Goal: Task Accomplishment & Management: Manage account settings

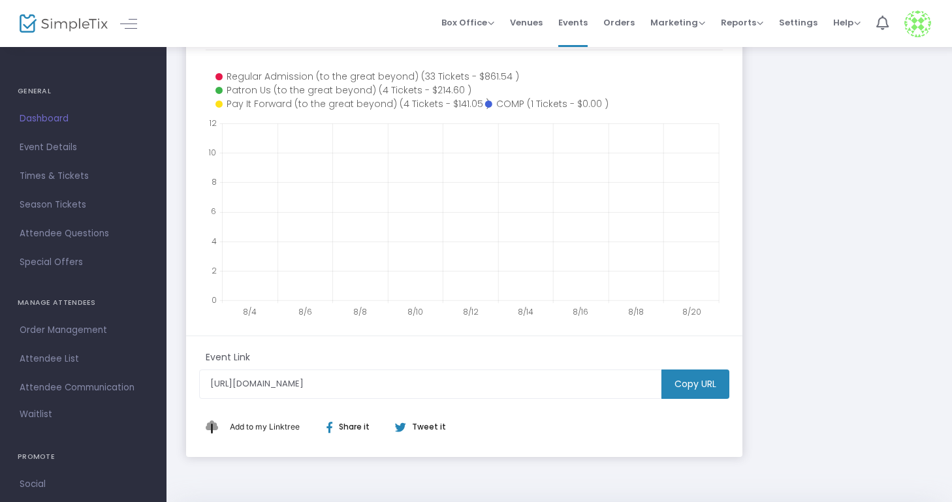
scroll to position [316, 0]
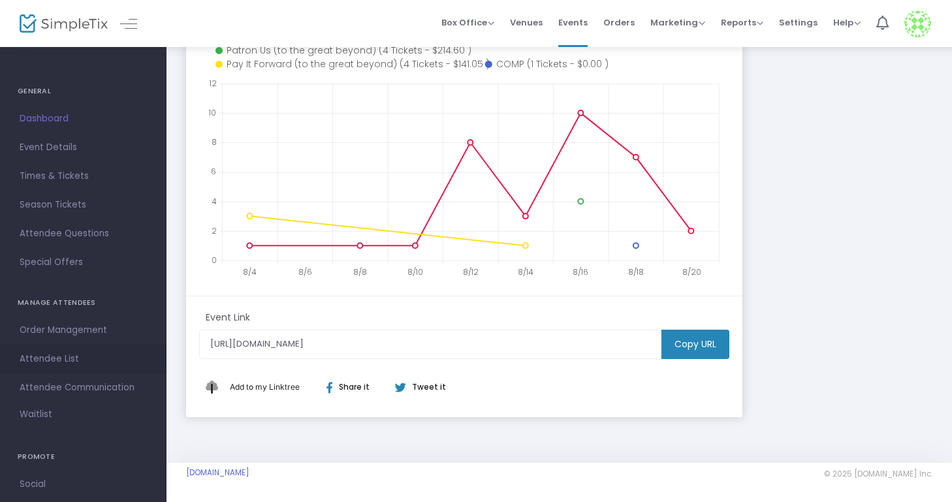
click at [42, 362] on span "Attendee List" at bounding box center [83, 359] width 127 height 17
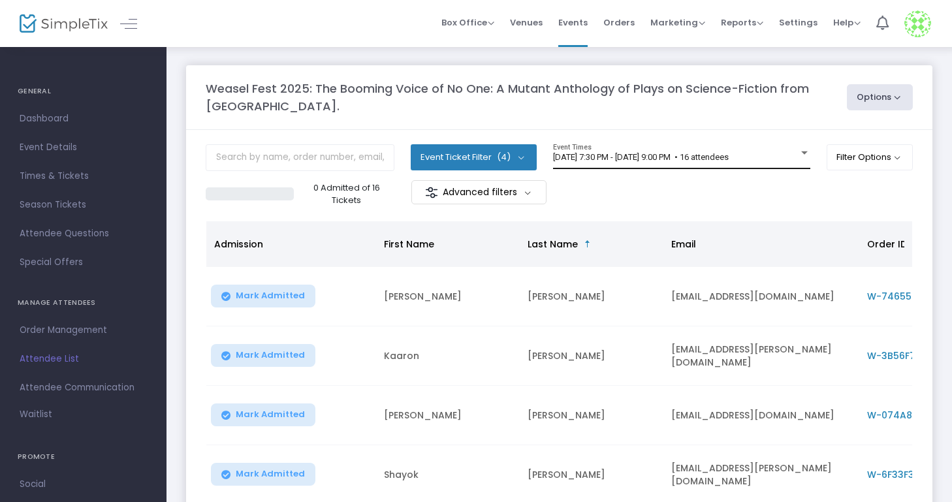
click at [802, 149] on div at bounding box center [805, 153] width 12 height 10
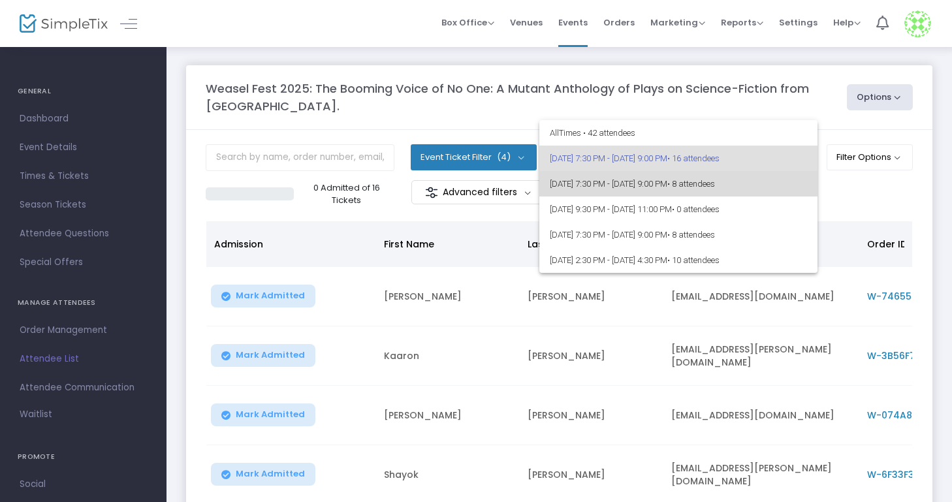
click at [780, 182] on span "9/5/2025 @ 7:30 PM - 9/5/2025 @ 9:00 PM • 8 attendees" at bounding box center [678, 183] width 257 height 25
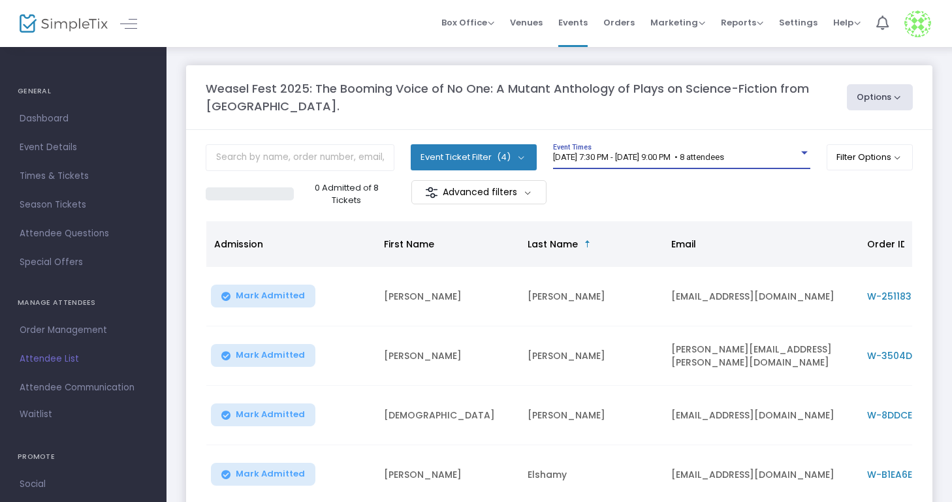
click at [799, 155] on div at bounding box center [805, 153] width 12 height 10
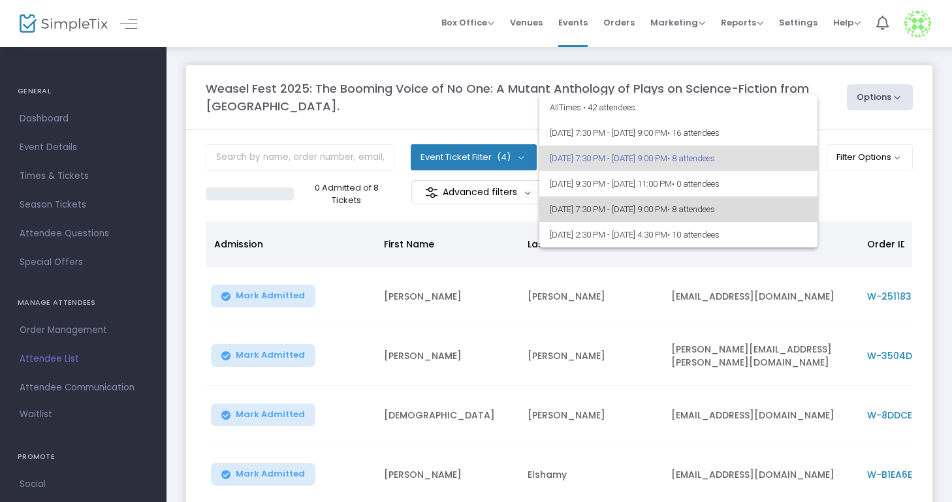
click at [715, 209] on span "• 8 attendees" at bounding box center [692, 209] width 48 height 10
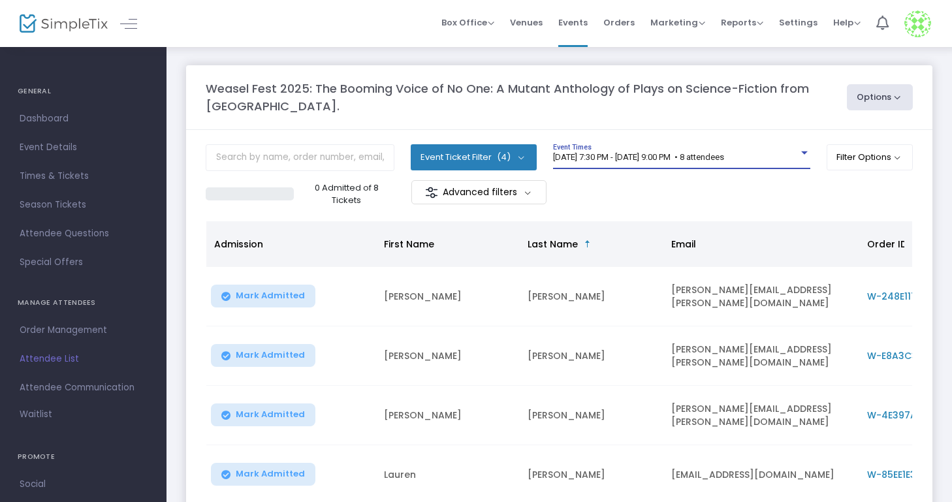
click at [802, 154] on div at bounding box center [805, 153] width 7 height 3
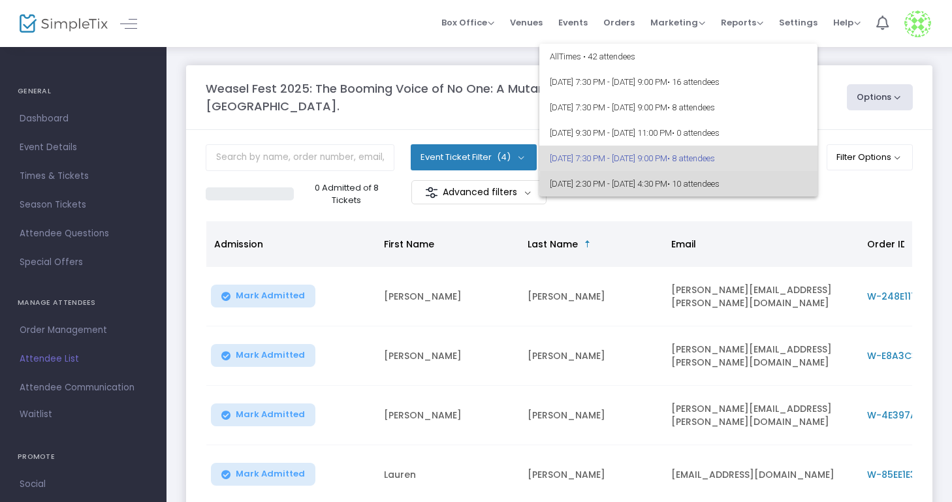
click at [771, 184] on span "9/7/2025 @ 2:30 PM - 9/7/2025 @ 4:30 PM • 10 attendees" at bounding box center [678, 183] width 257 height 25
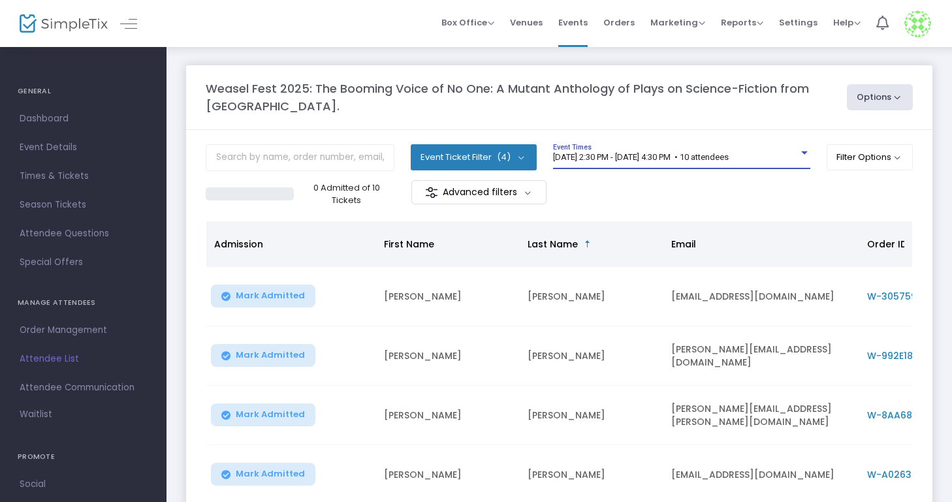
click at [799, 154] on div at bounding box center [805, 153] width 12 height 10
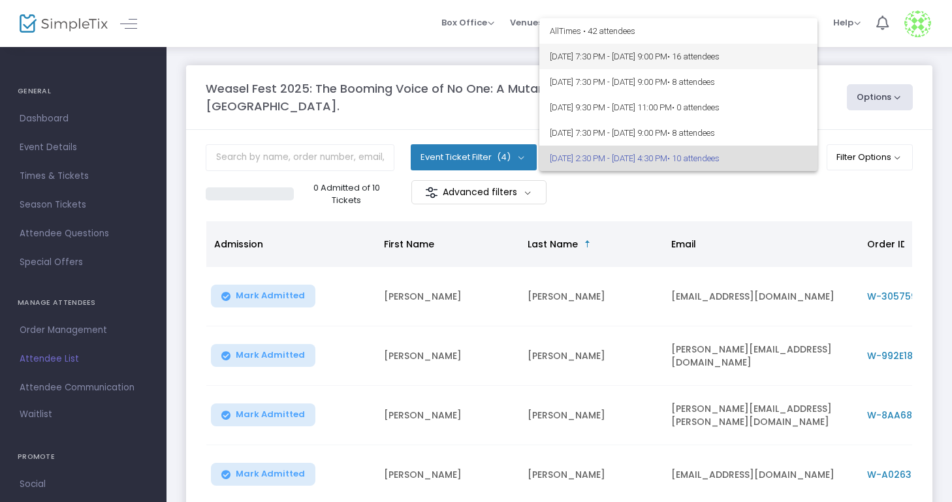
click at [794, 59] on span "9/4/2025 @ 7:30 PM - 9/4/2025 @ 9:00 PM • 16 attendees" at bounding box center [678, 56] width 257 height 25
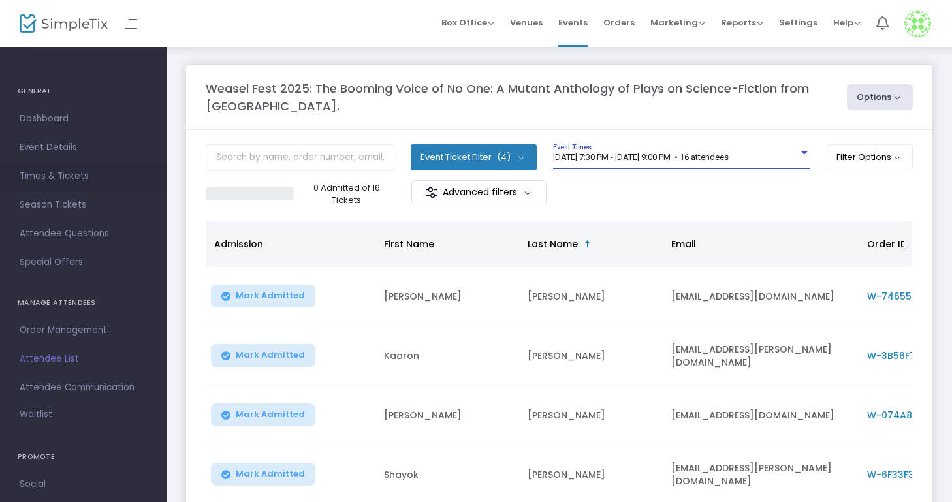
click at [81, 186] on link "Times & Tickets" at bounding box center [83, 176] width 167 height 29
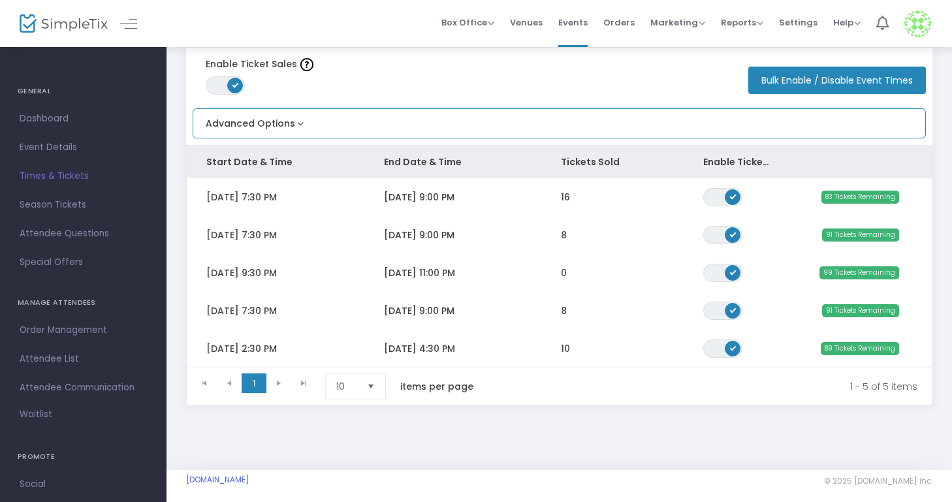
scroll to position [72, 0]
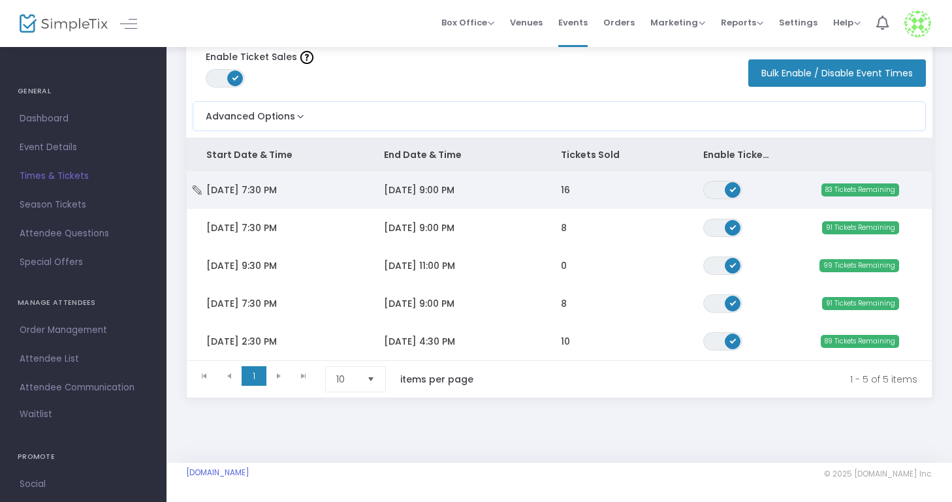
click at [202, 186] on icon "Data table" at bounding box center [197, 190] width 13 height 9
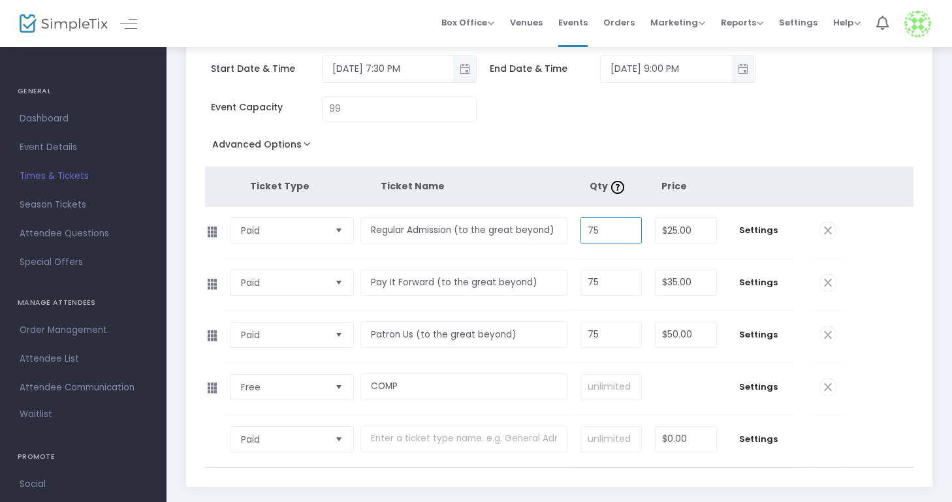
click at [601, 228] on input "75" at bounding box center [611, 230] width 60 height 25
click at [341, 107] on input "99" at bounding box center [400, 109] width 154 height 25
type input "44"
click at [296, 142] on button "Advanced Options" at bounding box center [264, 147] width 118 height 24
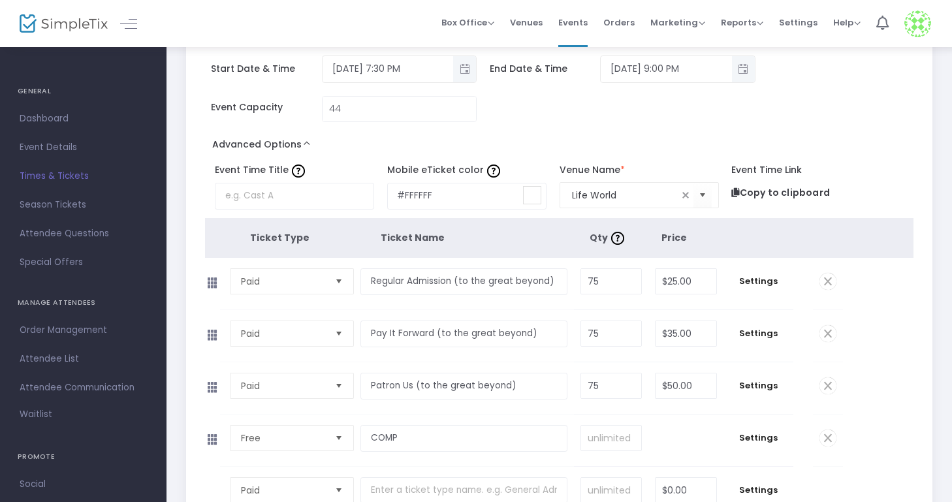
click at [295, 141] on button "Advanced Options" at bounding box center [264, 147] width 118 height 24
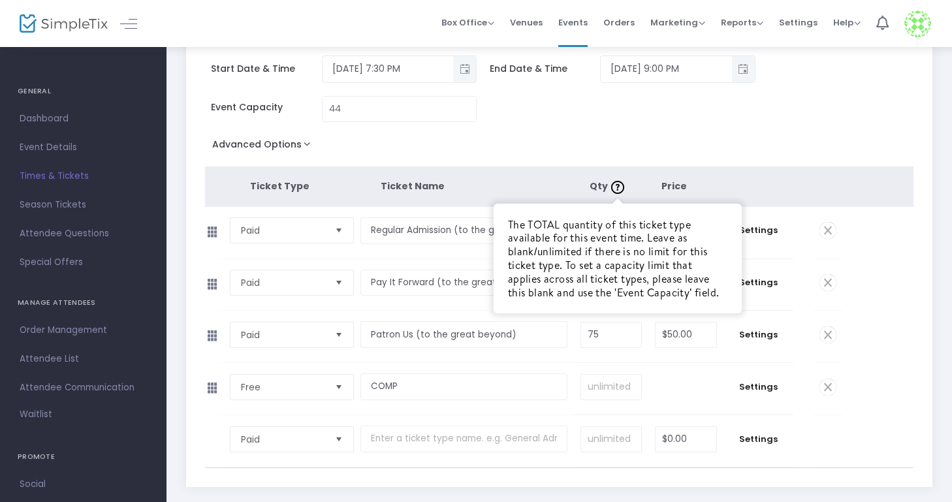
click at [621, 187] on img at bounding box center [617, 187] width 13 height 13
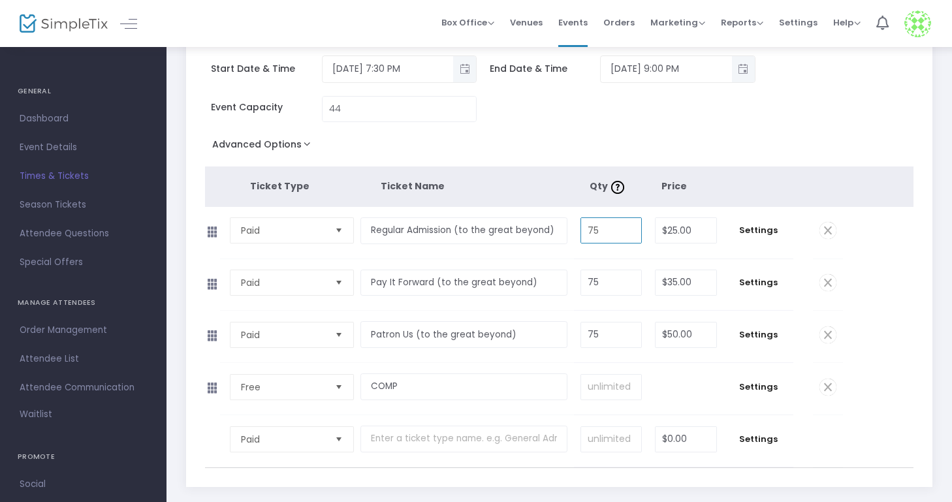
click at [600, 231] on input "75" at bounding box center [611, 230] width 60 height 25
click at [599, 287] on input "75" at bounding box center [611, 282] width 60 height 25
click at [600, 338] on input "75" at bounding box center [611, 335] width 60 height 25
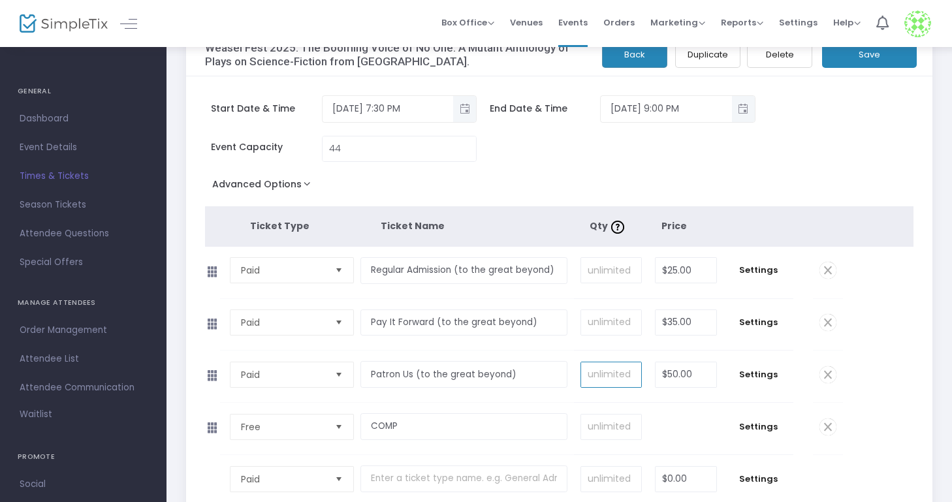
scroll to position [26, 0]
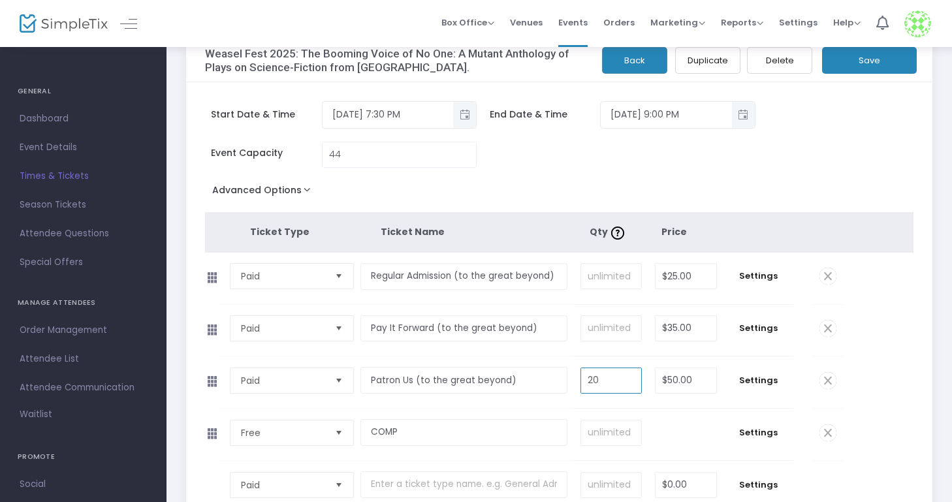
type input "20"
click at [844, 55] on button "Save" at bounding box center [869, 60] width 95 height 27
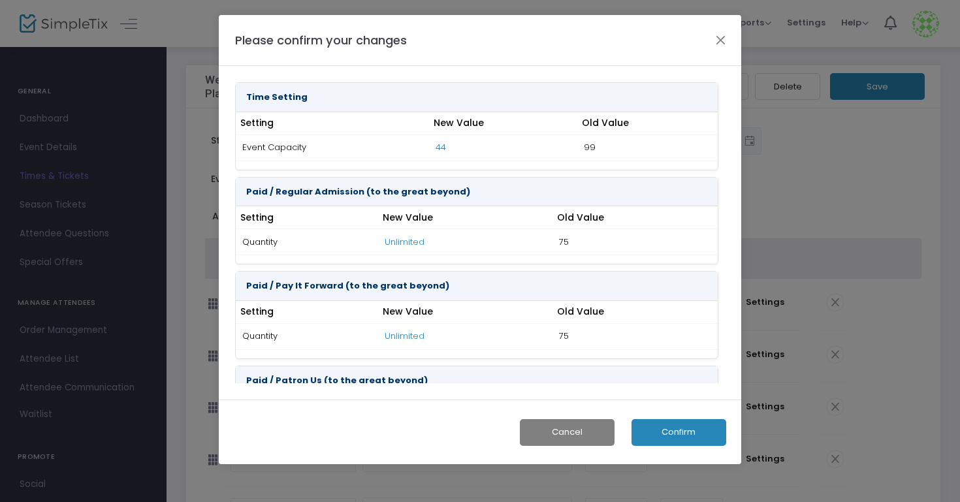
click at [674, 427] on button "Confirm" at bounding box center [679, 432] width 95 height 27
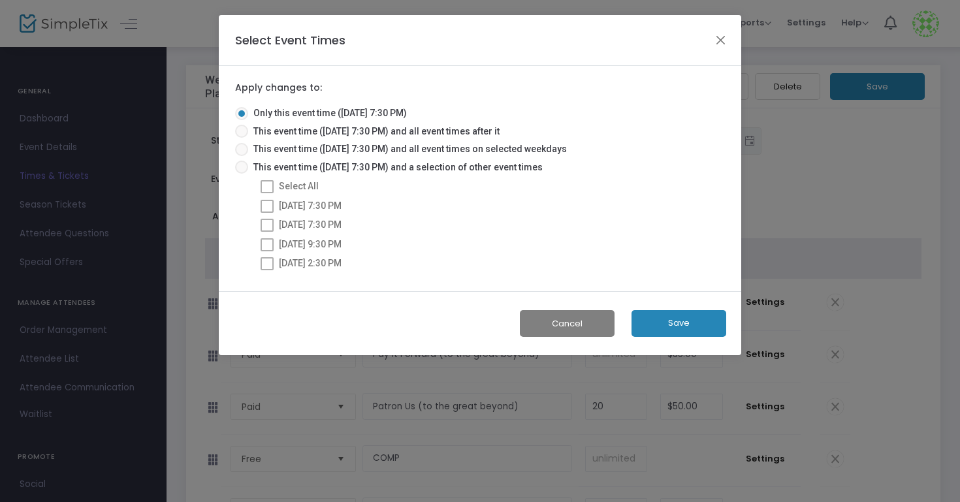
click at [240, 165] on span at bounding box center [241, 167] width 13 height 13
click at [241, 174] on input "This event time (9/4/2025 @ 7:30 PM) and a selection of other event times" at bounding box center [241, 174] width 1 height 1
radio input "true"
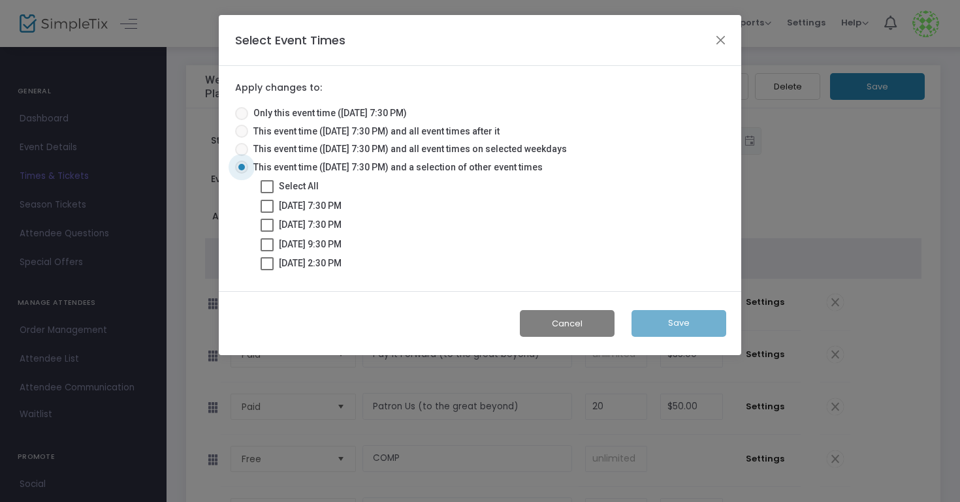
click at [265, 187] on span at bounding box center [267, 186] width 13 height 13
click at [267, 193] on input "Select All" at bounding box center [267, 193] width 1 height 1
checkbox input "true"
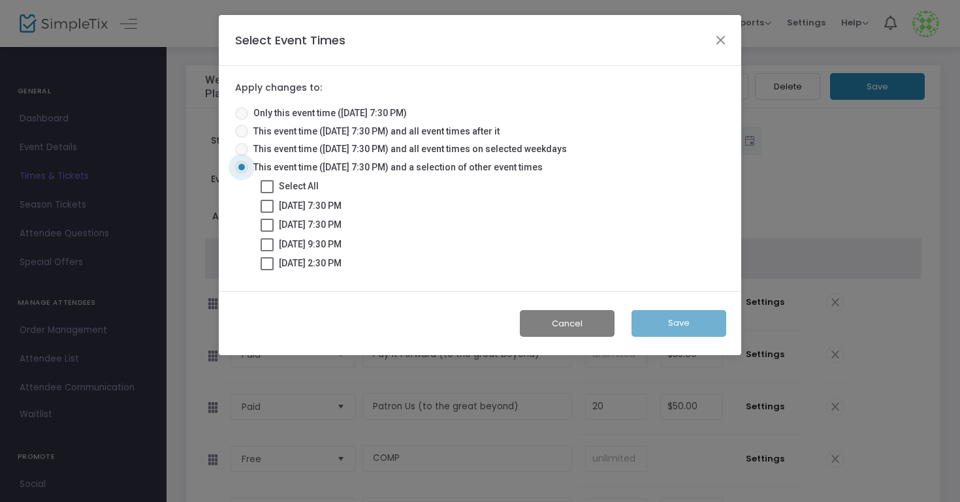
checkbox input "true"
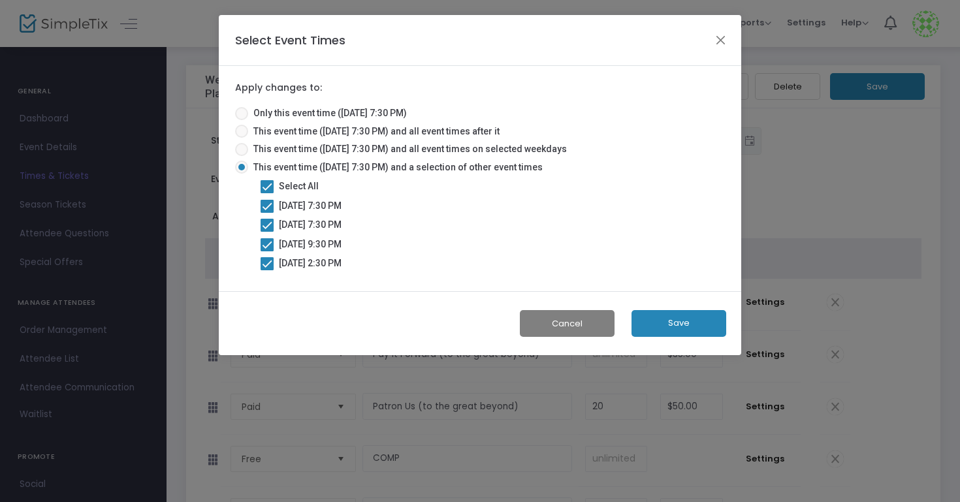
click at [666, 317] on button "Save" at bounding box center [679, 323] width 95 height 27
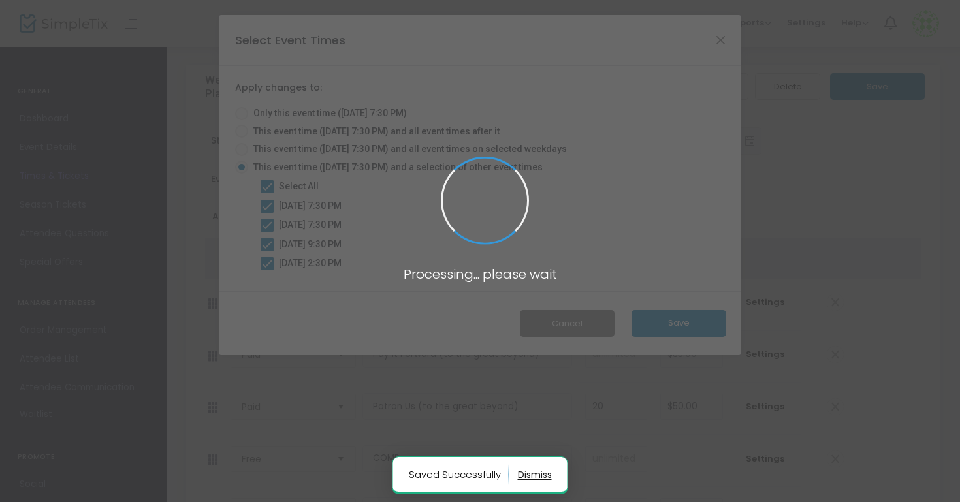
radio input "true"
checkbox input "false"
